Goal: Information Seeking & Learning: Check status

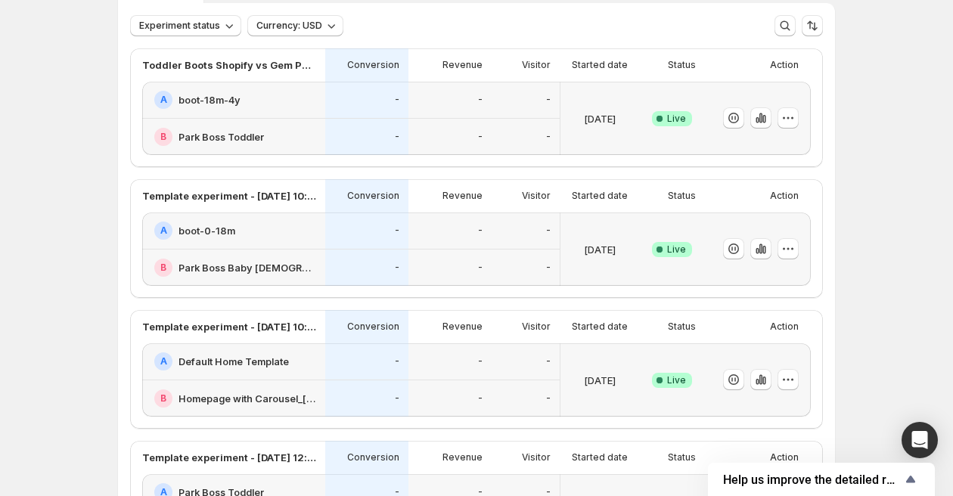
scroll to position [101, 0]
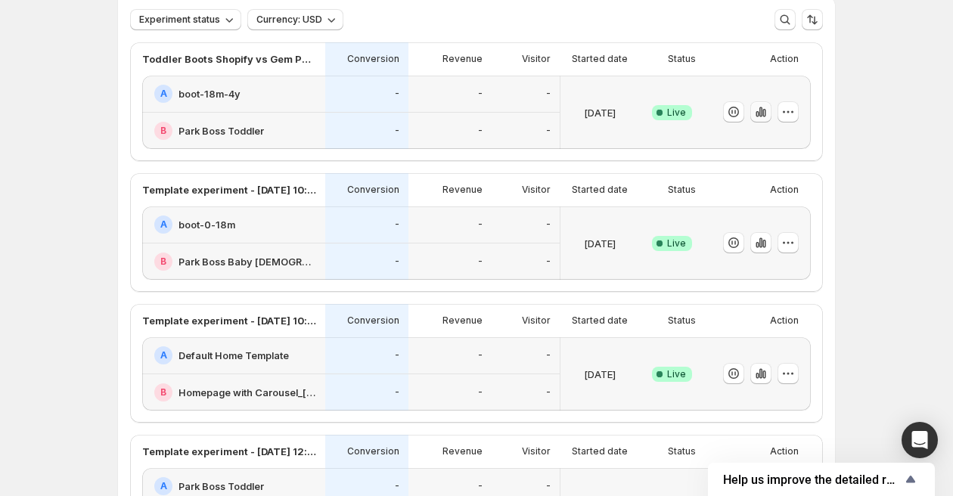
click at [754, 113] on icon "button" at bounding box center [760, 111] width 15 height 15
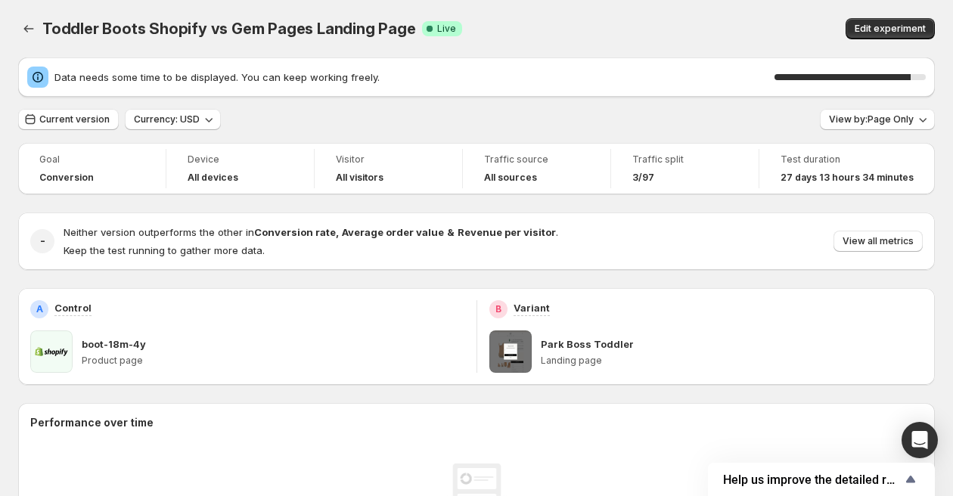
scroll to position [2, 0]
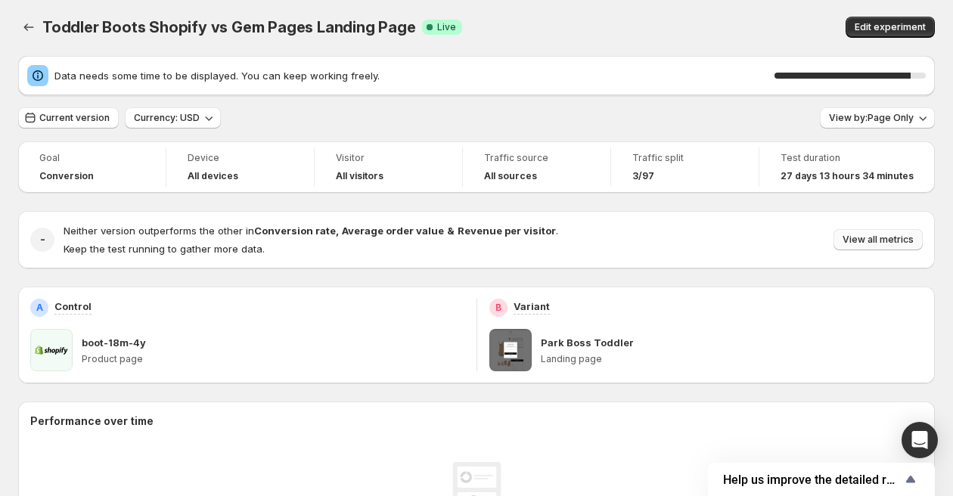
click at [857, 237] on span "View all metrics" at bounding box center [877, 240] width 71 height 12
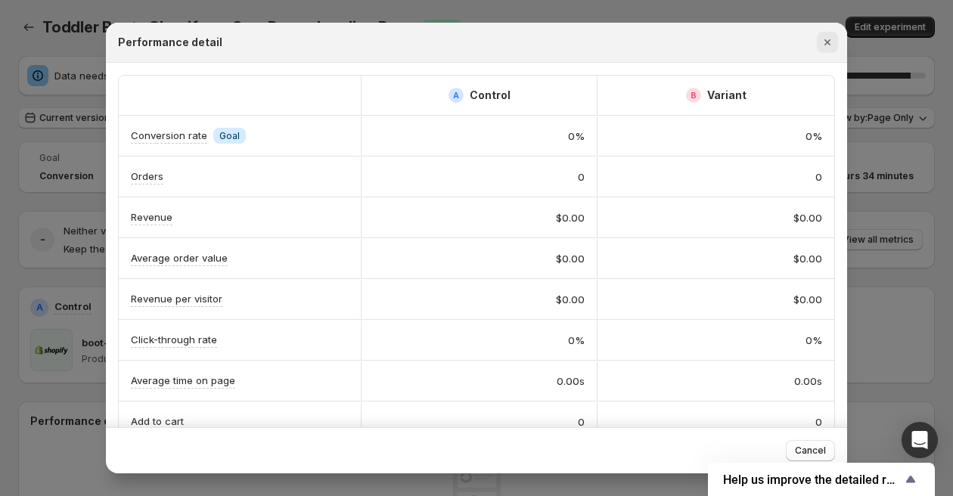
click at [829, 37] on icon "Close" at bounding box center [827, 42] width 15 height 15
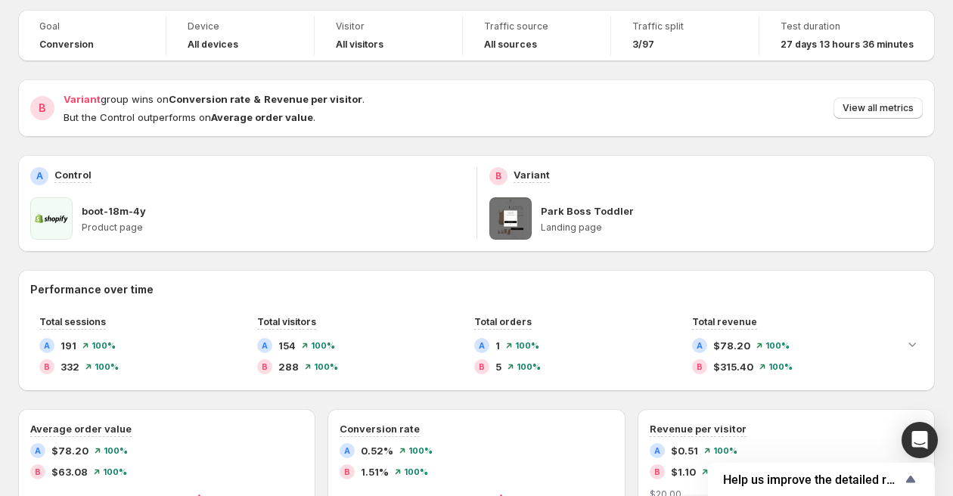
scroll to position [0, 0]
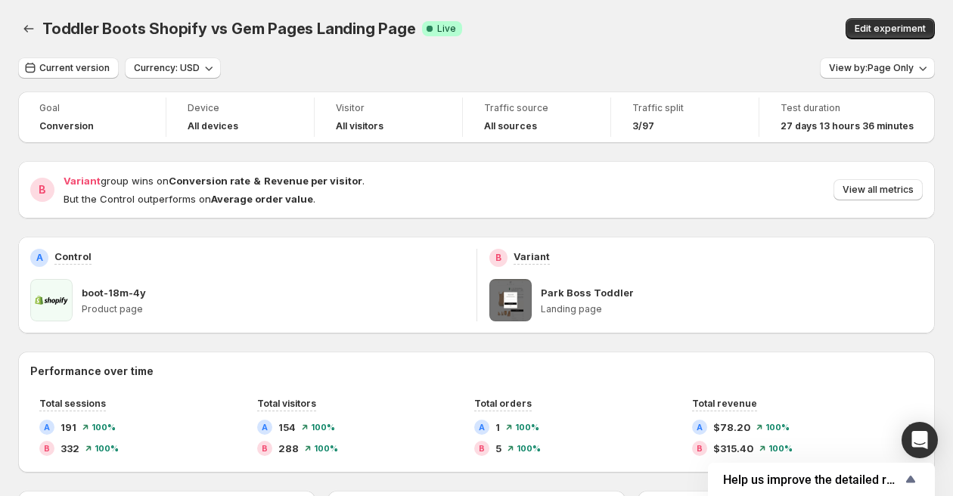
click at [664, 178] on div "Variant group wins on Conversion rate & Revenue per visitor . But the Control o…" at bounding box center [493, 189] width 859 height 33
click at [24, 25] on icon "Back" at bounding box center [28, 28] width 15 height 15
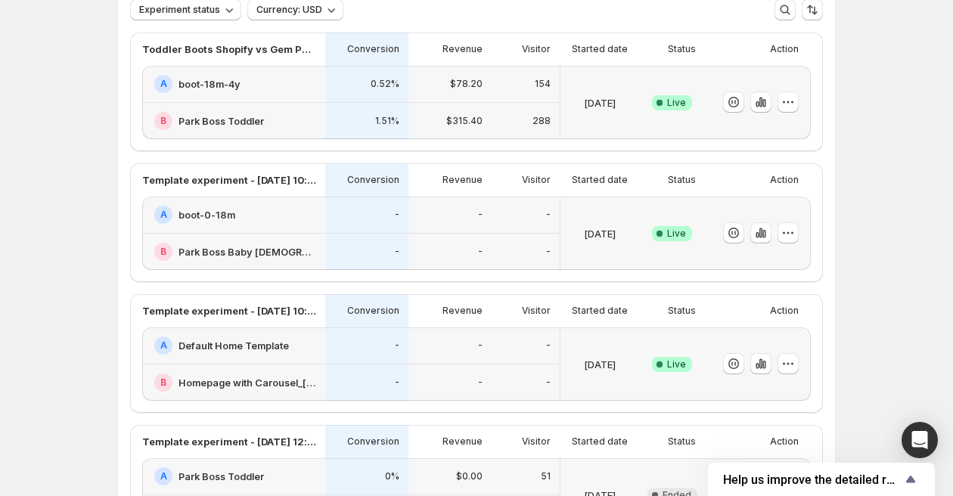
scroll to position [116, 0]
